Goal: Information Seeking & Learning: Learn about a topic

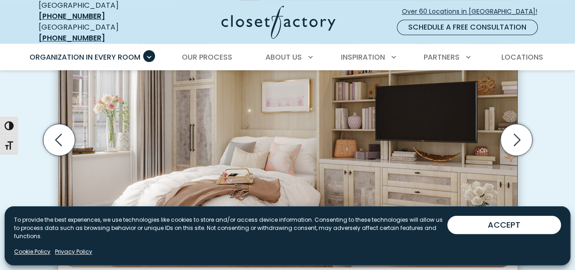
scroll to position [314, 0]
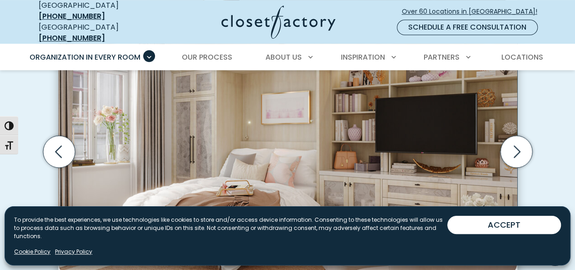
drag, startPoint x: 0, startPoint y: 0, endPoint x: 577, endPoint y: 40, distance: 578.7
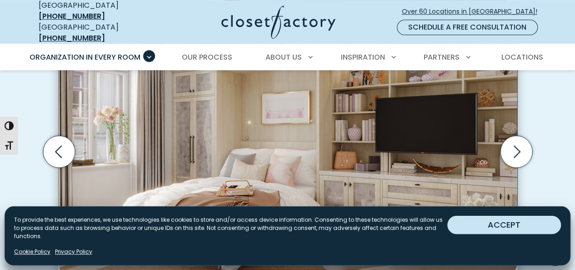
click at [502, 232] on button "ACCEPT" at bounding box center [504, 224] width 114 height 18
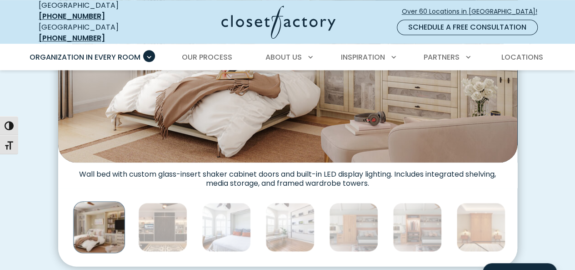
scroll to position [492, 0]
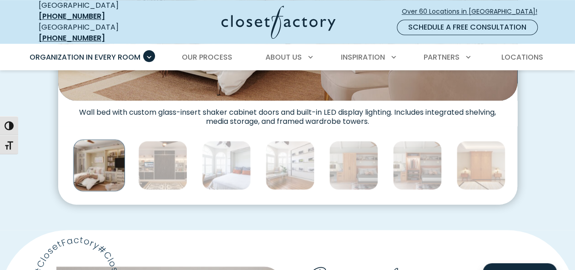
click at [111, 163] on img "Thumbnail Gallery" at bounding box center [98, 164] width 51 height 51
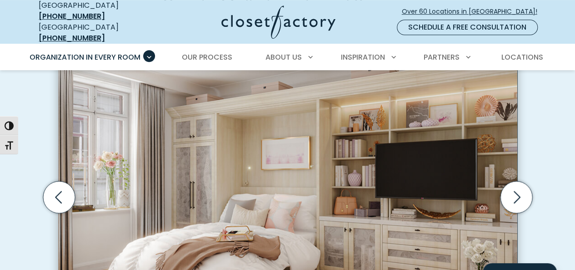
scroll to position [305, 0]
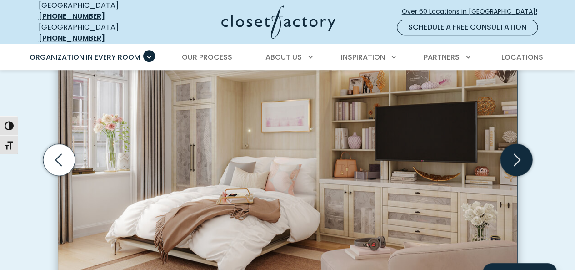
click at [518, 153] on icon "Next slide" at bounding box center [516, 160] width 32 height 32
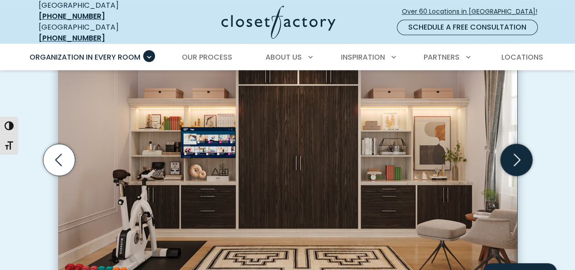
click at [518, 153] on icon "Next slide" at bounding box center [516, 160] width 32 height 32
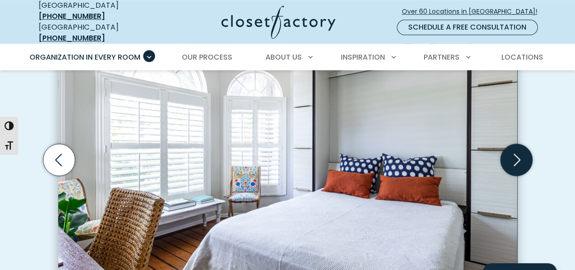
click at [518, 153] on icon "Next slide" at bounding box center [516, 160] width 32 height 32
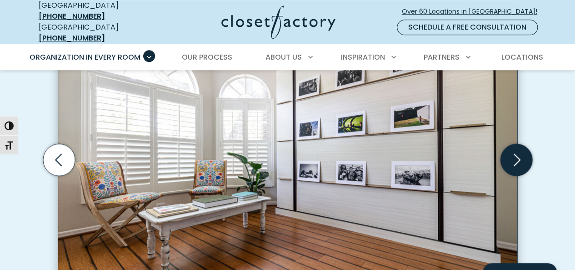
click at [518, 153] on icon "Next slide" at bounding box center [516, 160] width 32 height 32
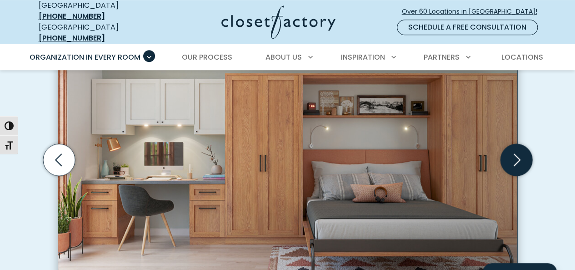
click at [517, 153] on icon "Next slide" at bounding box center [516, 160] width 32 height 32
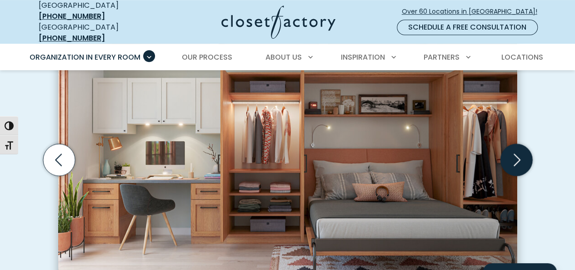
click at [518, 152] on icon "Next slide" at bounding box center [516, 160] width 32 height 32
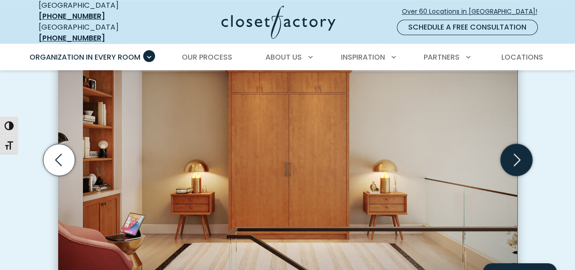
click at [518, 152] on icon "Next slide" at bounding box center [516, 160] width 32 height 32
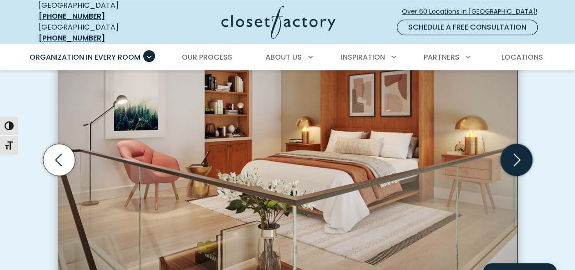
click at [518, 152] on icon "Next slide" at bounding box center [516, 160] width 32 height 32
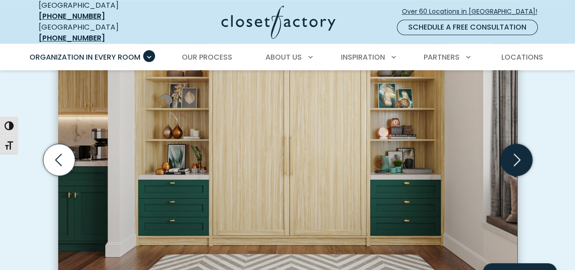
click at [518, 152] on icon "Next slide" at bounding box center [516, 160] width 32 height 32
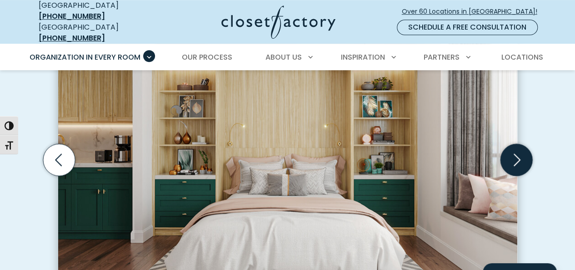
click at [518, 152] on icon "Next slide" at bounding box center [516, 160] width 32 height 32
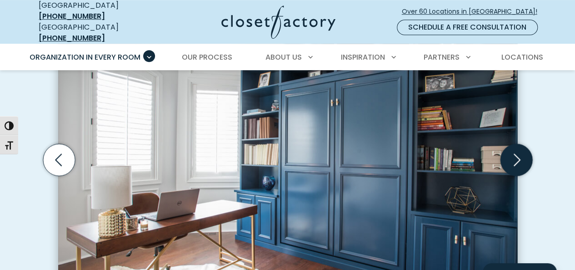
click at [518, 152] on icon "Next slide" at bounding box center [516, 160] width 32 height 32
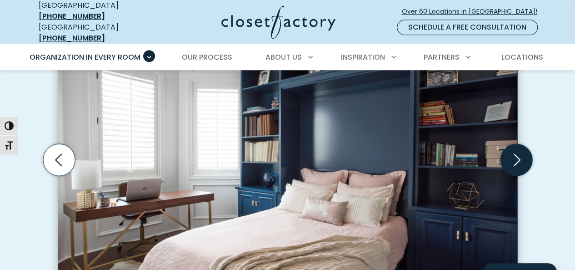
click at [518, 152] on icon "Next slide" at bounding box center [516, 160] width 32 height 32
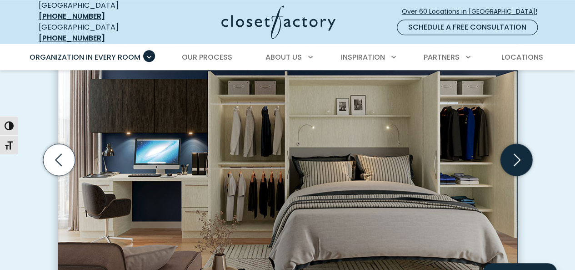
click at [518, 152] on icon "Next slide" at bounding box center [516, 160] width 32 height 32
